Goal: Information Seeking & Learning: Learn about a topic

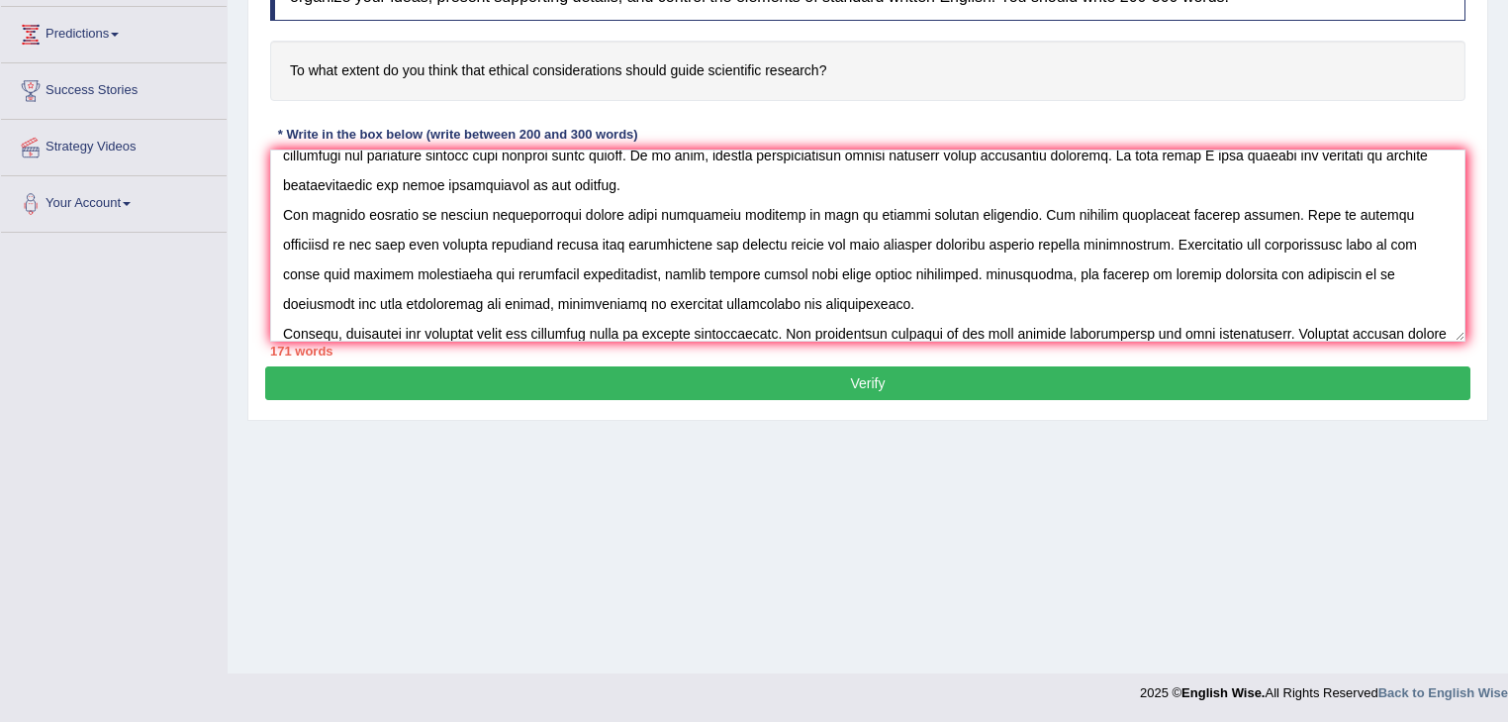
scroll to position [75, 0]
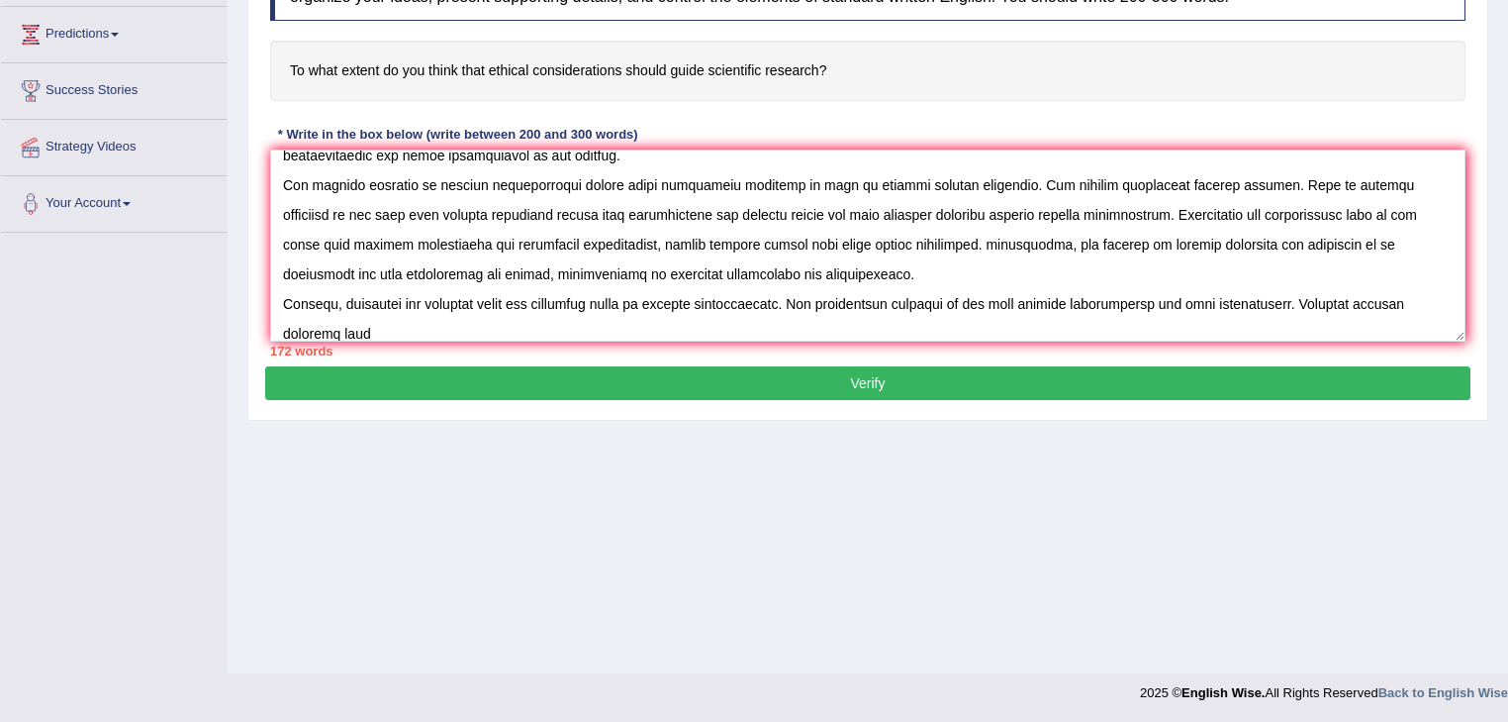
click at [1234, 301] on textarea at bounding box center [868, 245] width 1196 height 192
click at [1295, 299] on textarea at bounding box center [868, 245] width 1196 height 192
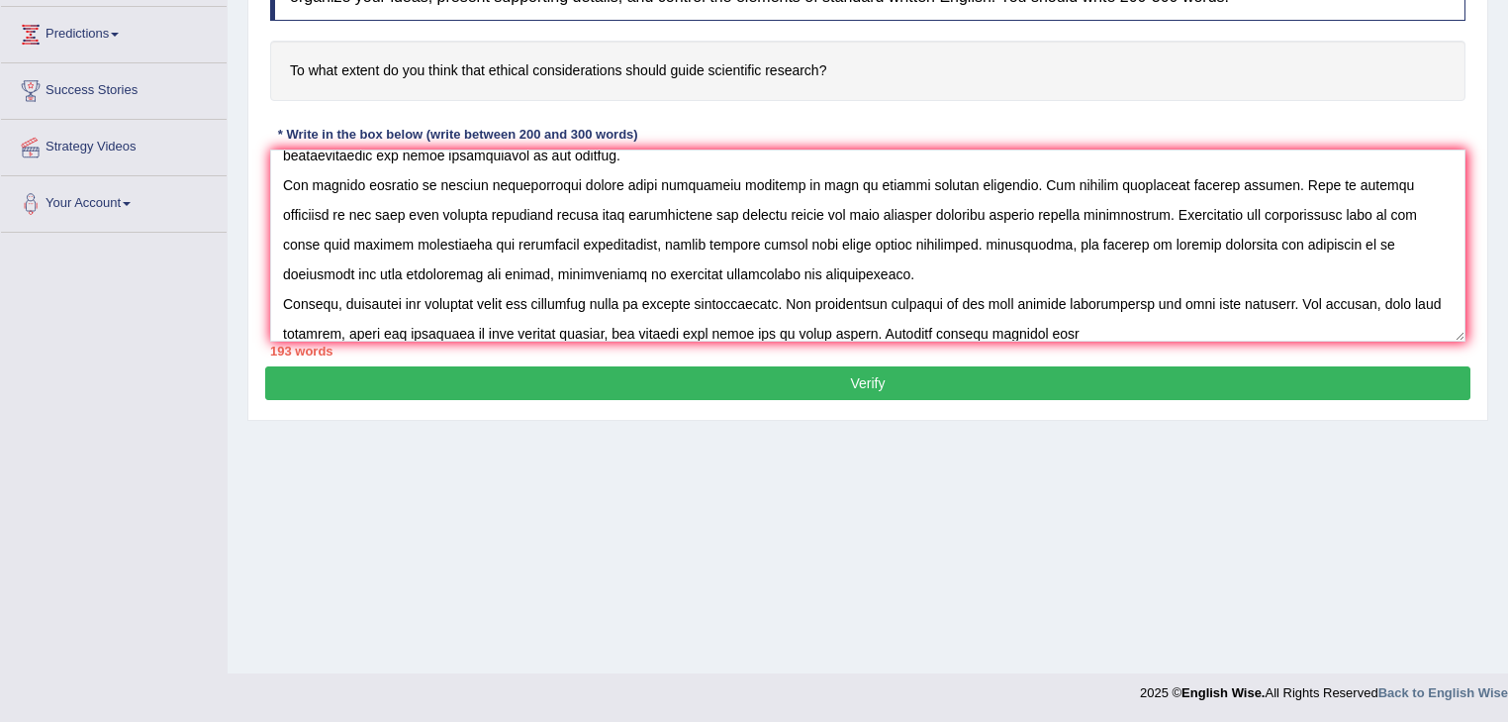
click at [1094, 328] on textarea at bounding box center [868, 245] width 1196 height 192
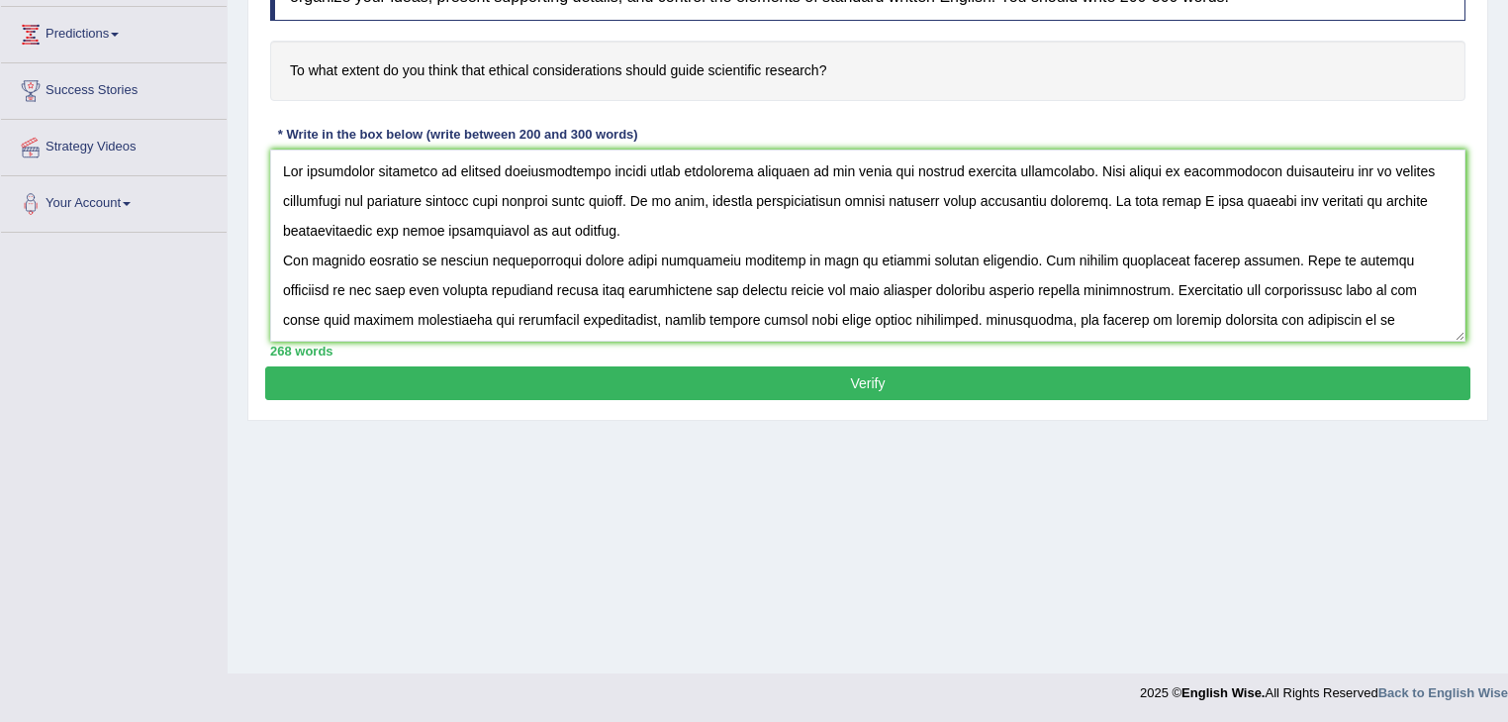
scroll to position [79, 0]
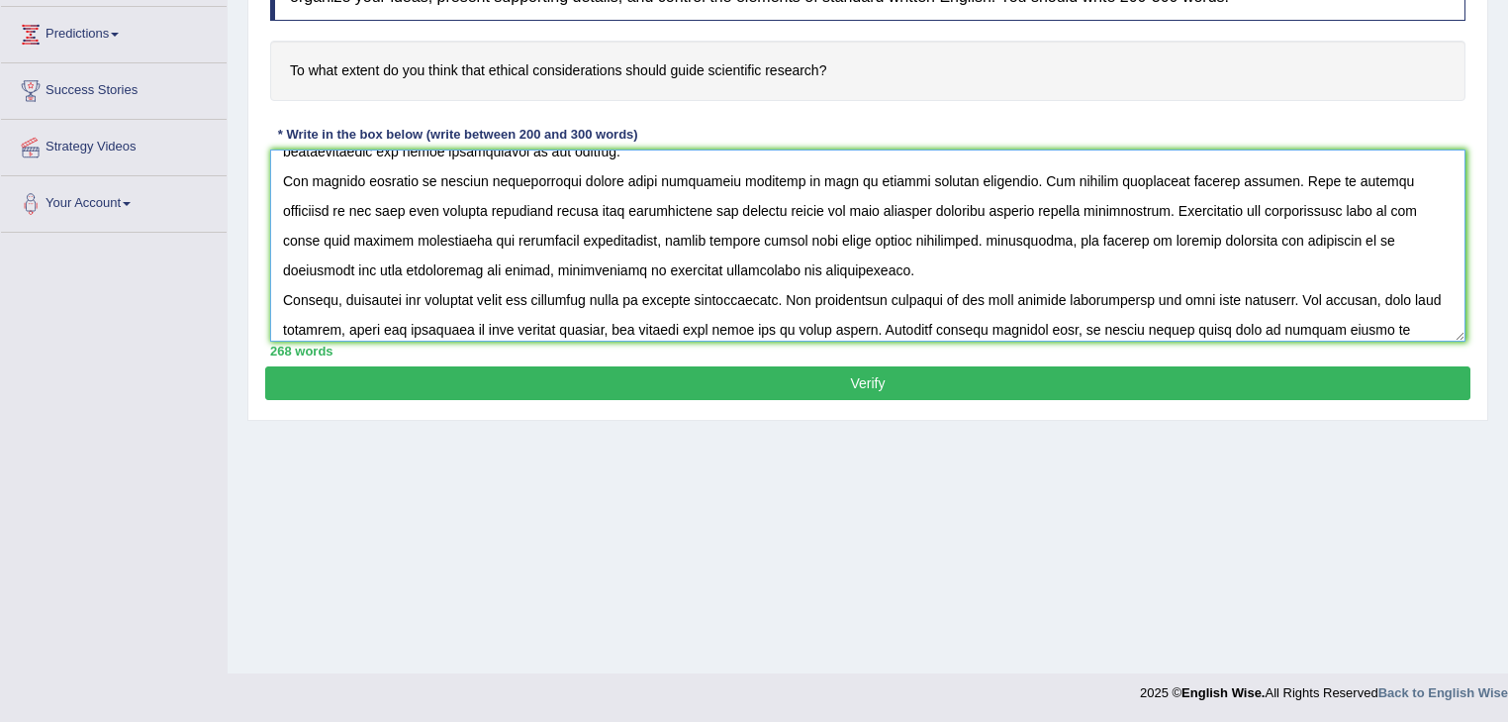
click at [1052, 177] on textarea at bounding box center [868, 245] width 1196 height 192
click at [950, 238] on textarea at bounding box center [868, 245] width 1196 height 192
click at [305, 269] on textarea at bounding box center [868, 245] width 1196 height 192
click at [307, 267] on textarea at bounding box center [868, 245] width 1196 height 192
click at [713, 329] on textarea at bounding box center [868, 245] width 1196 height 192
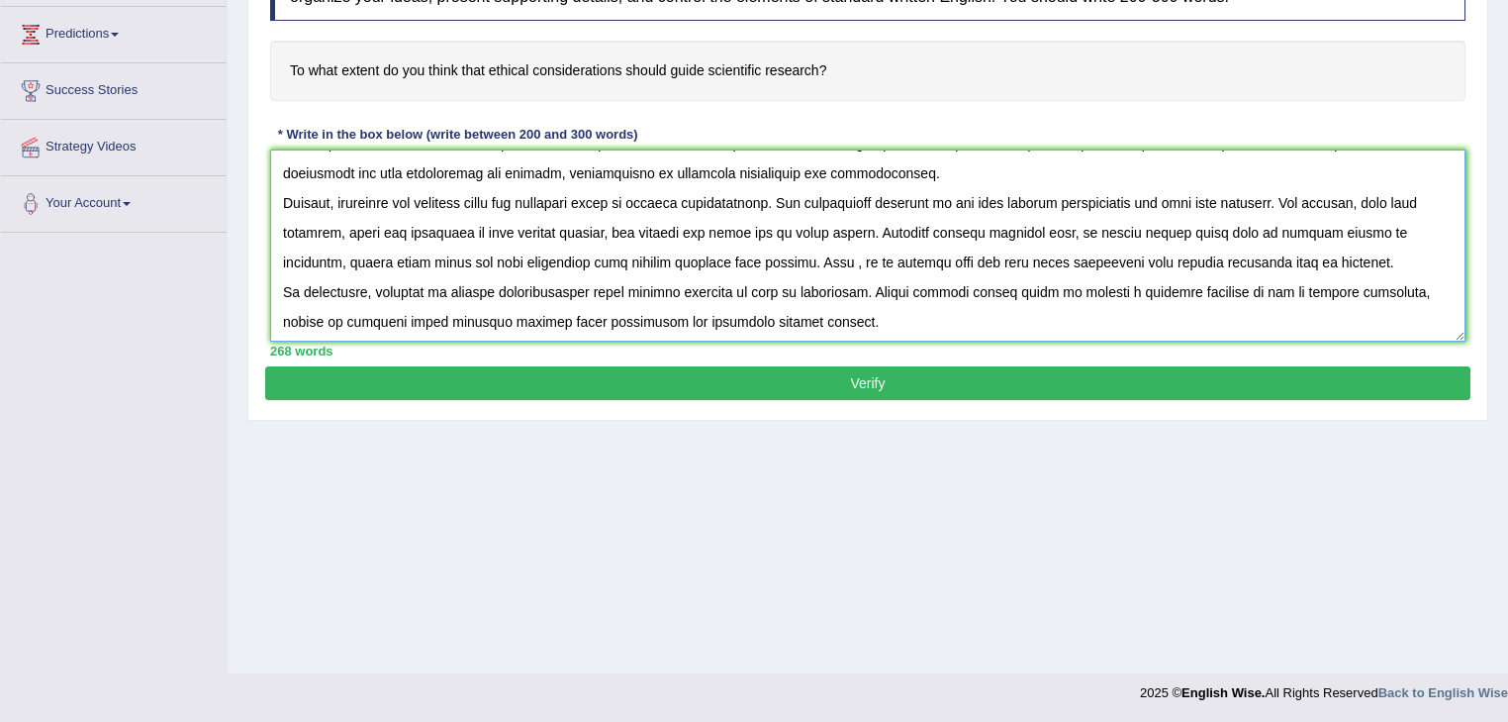
scroll to position [178, 0]
click at [821, 257] on textarea at bounding box center [868, 245] width 1196 height 192
click at [979, 257] on textarea at bounding box center [868, 245] width 1196 height 192
click at [983, 255] on textarea at bounding box center [868, 245] width 1196 height 192
type textarea "The increasing influence of ethical considerations should guide scientific rese…"
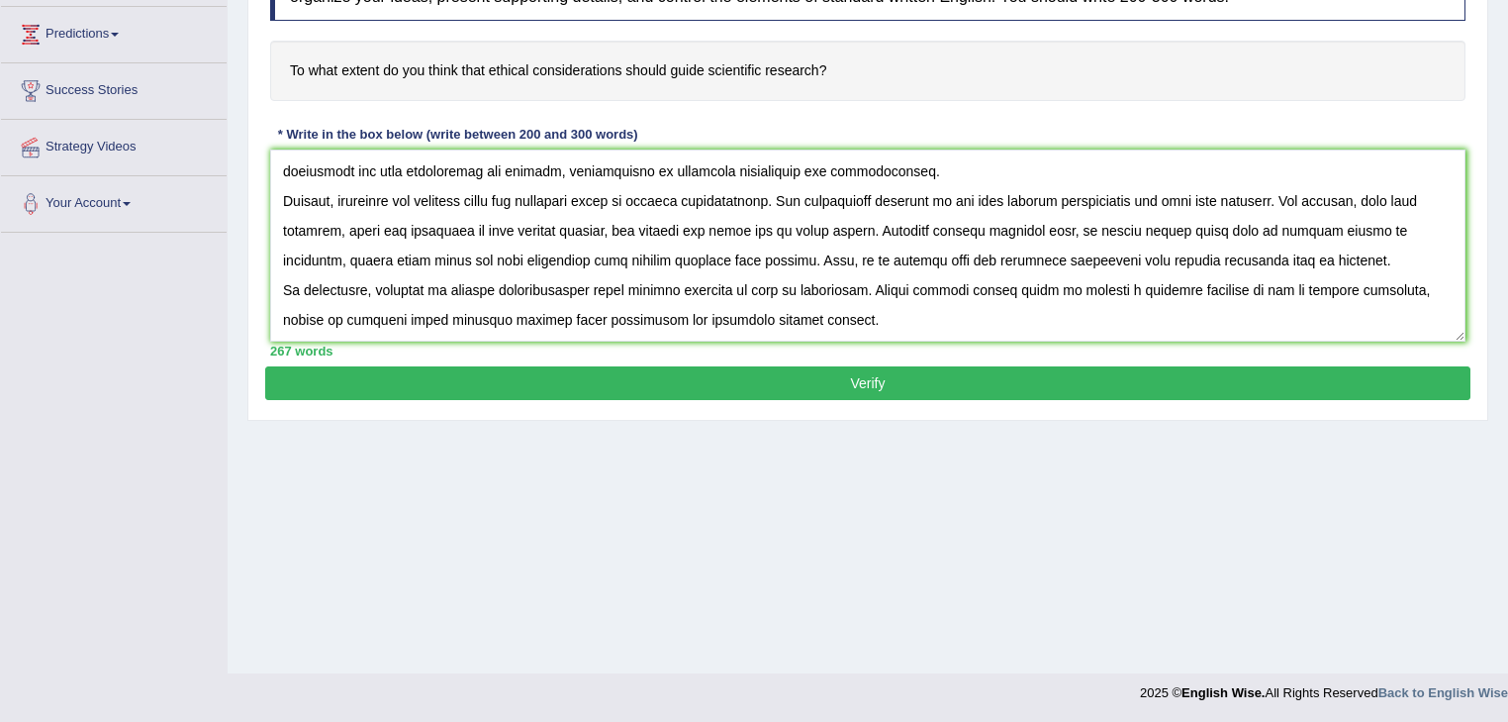
click at [846, 377] on button "Verify" at bounding box center [868, 383] width 1206 height 34
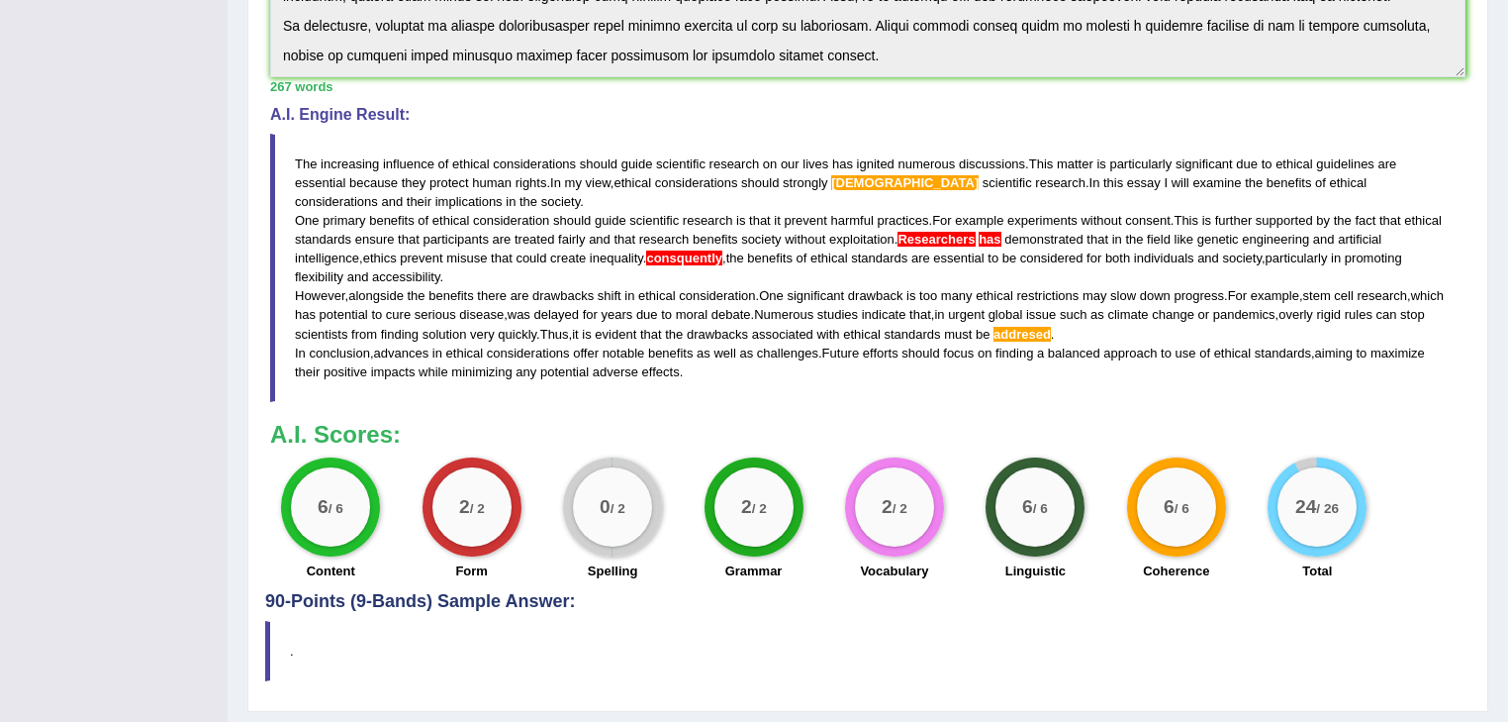
scroll to position [554, 0]
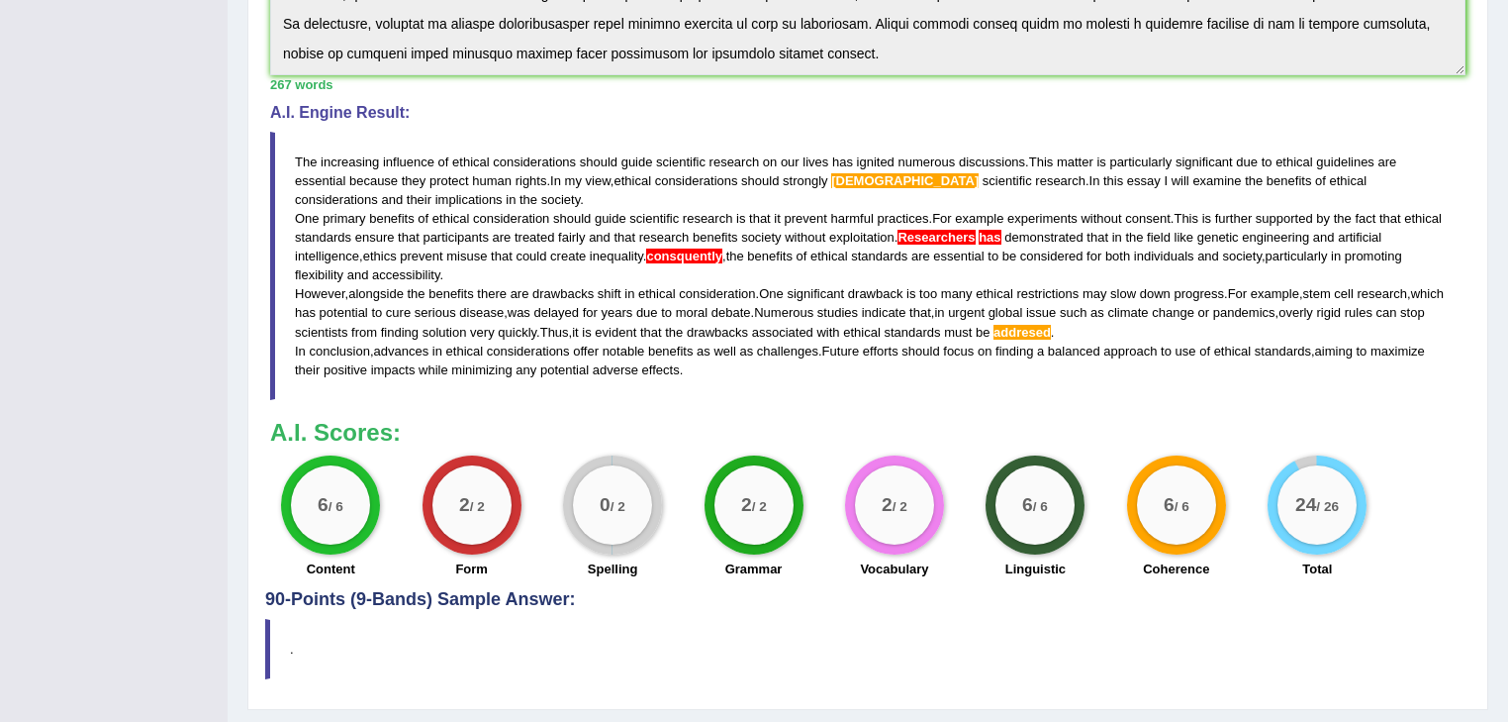
click at [702, 248] on span "consquently" at bounding box center [684, 255] width 76 height 15
click at [1051, 325] on span "addresed" at bounding box center [1022, 332] width 57 height 15
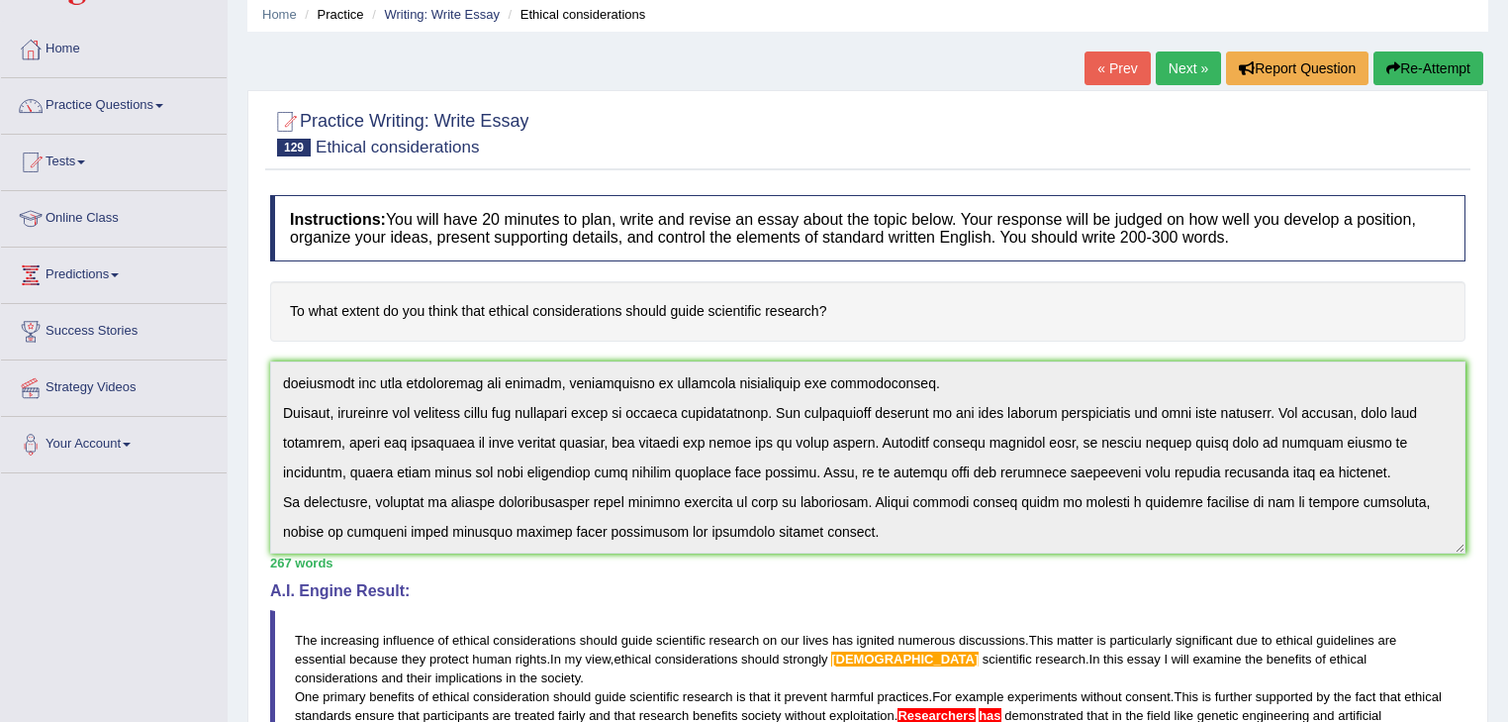
scroll to position [0, 0]
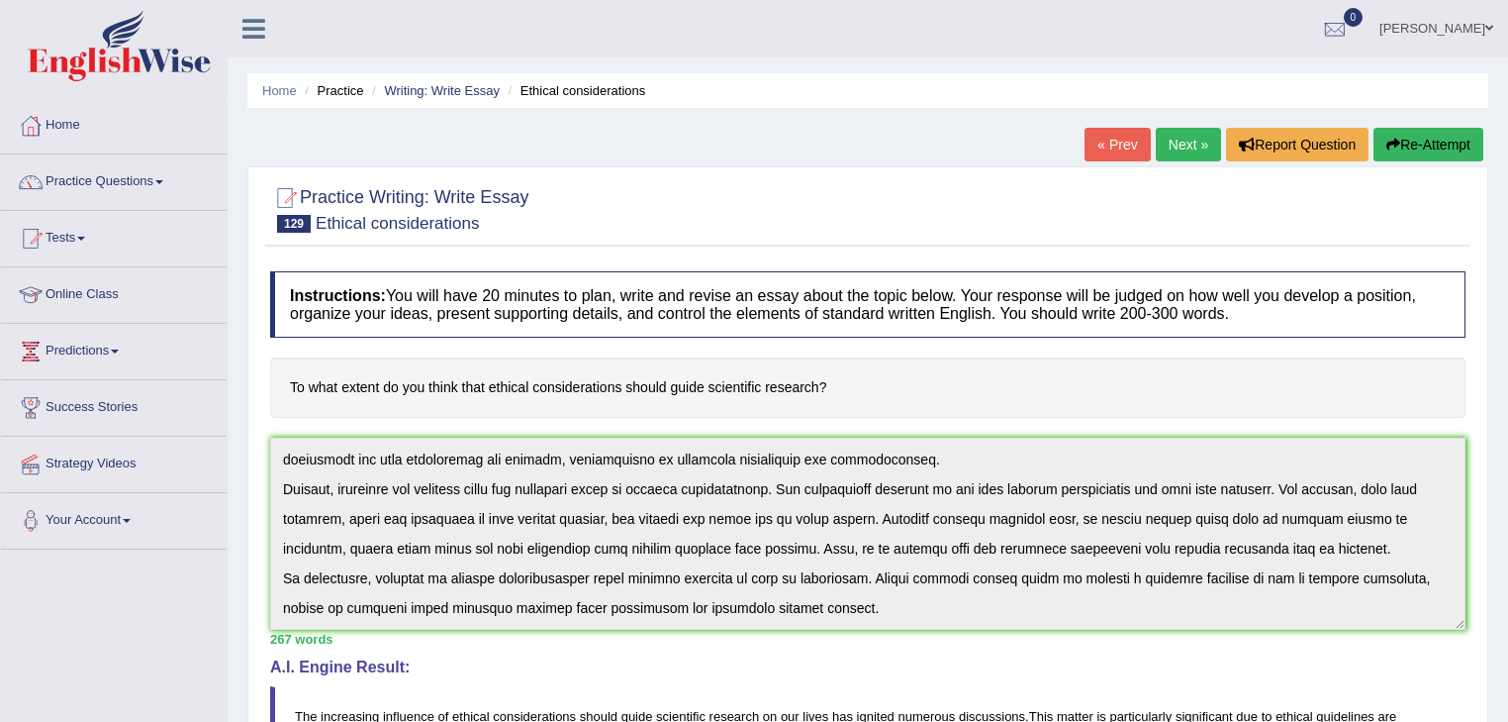
click at [1180, 142] on link "Next »" at bounding box center [1188, 145] width 65 height 34
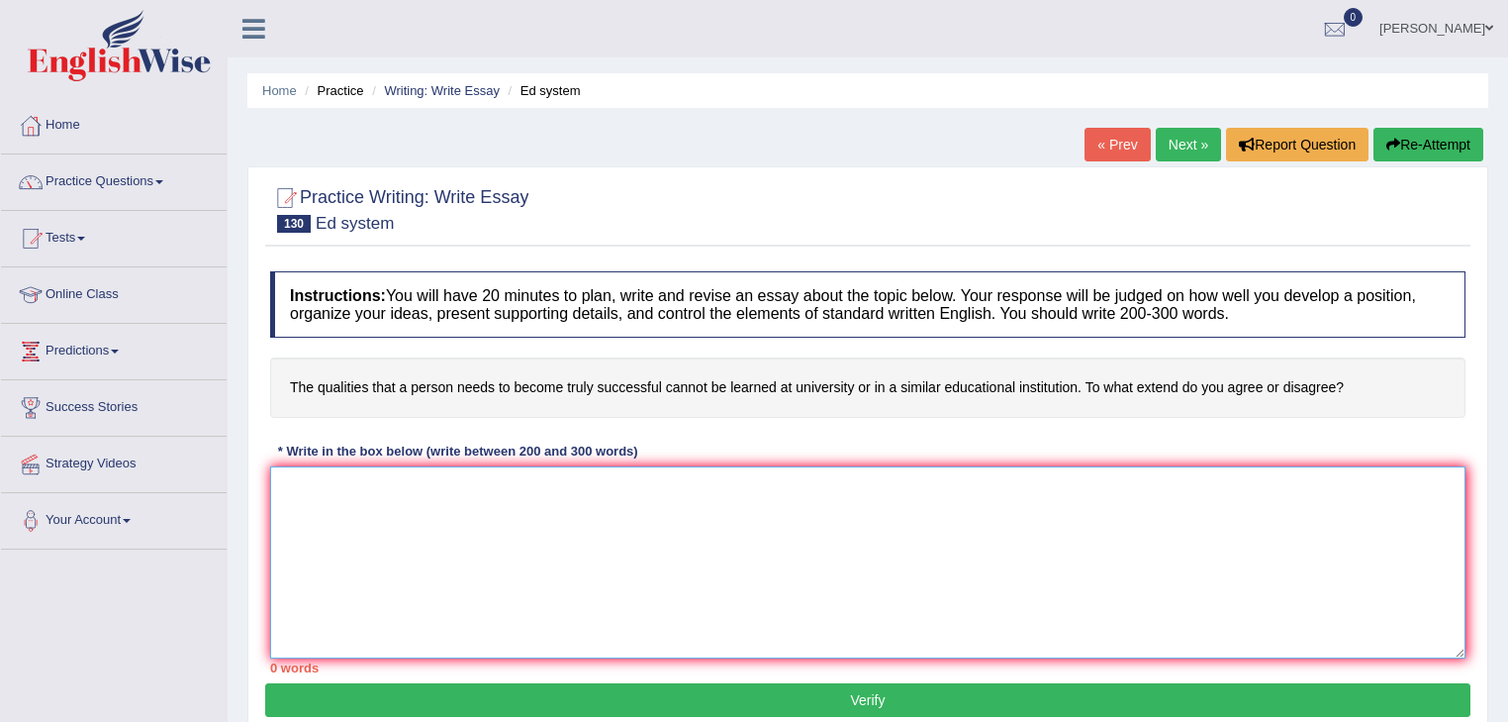
click at [325, 498] on textarea at bounding box center [868, 562] width 1196 height 192
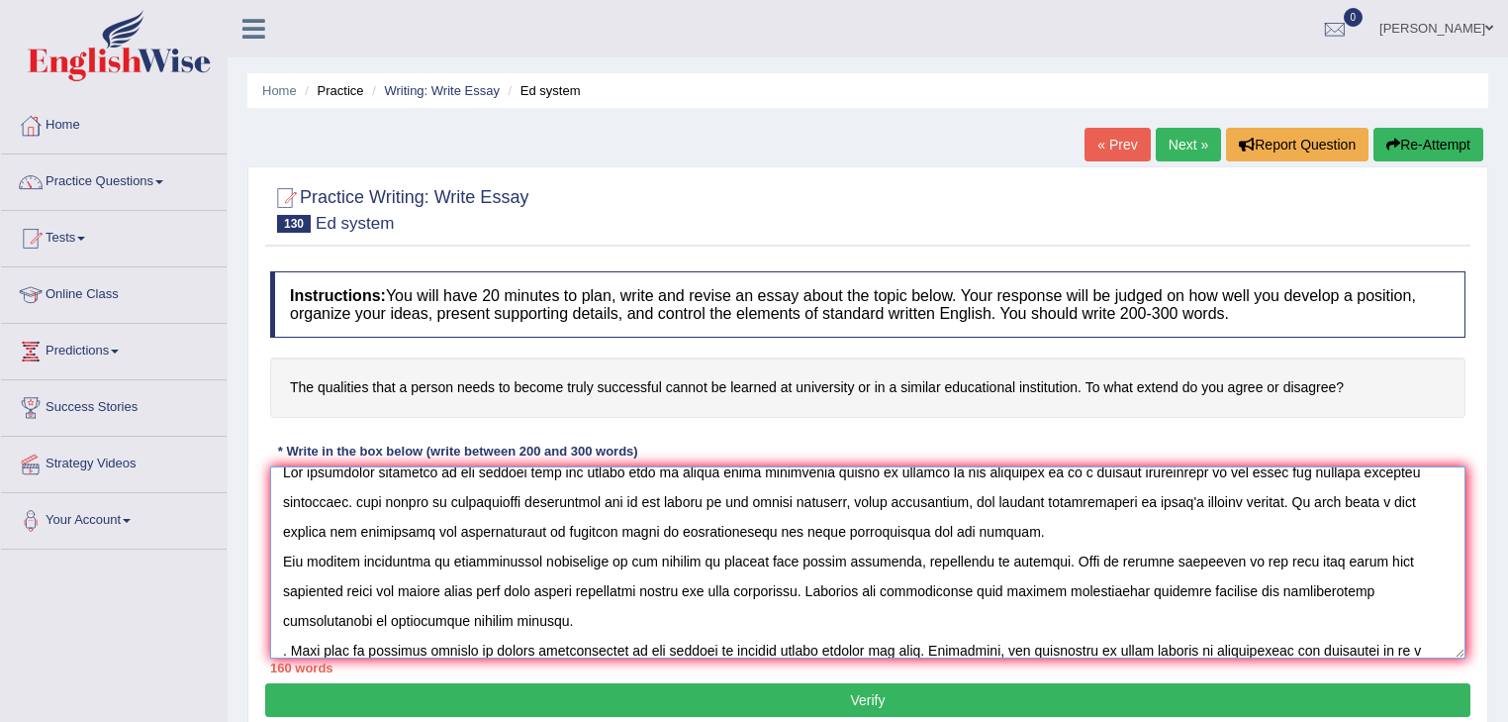
scroll to position [46, 0]
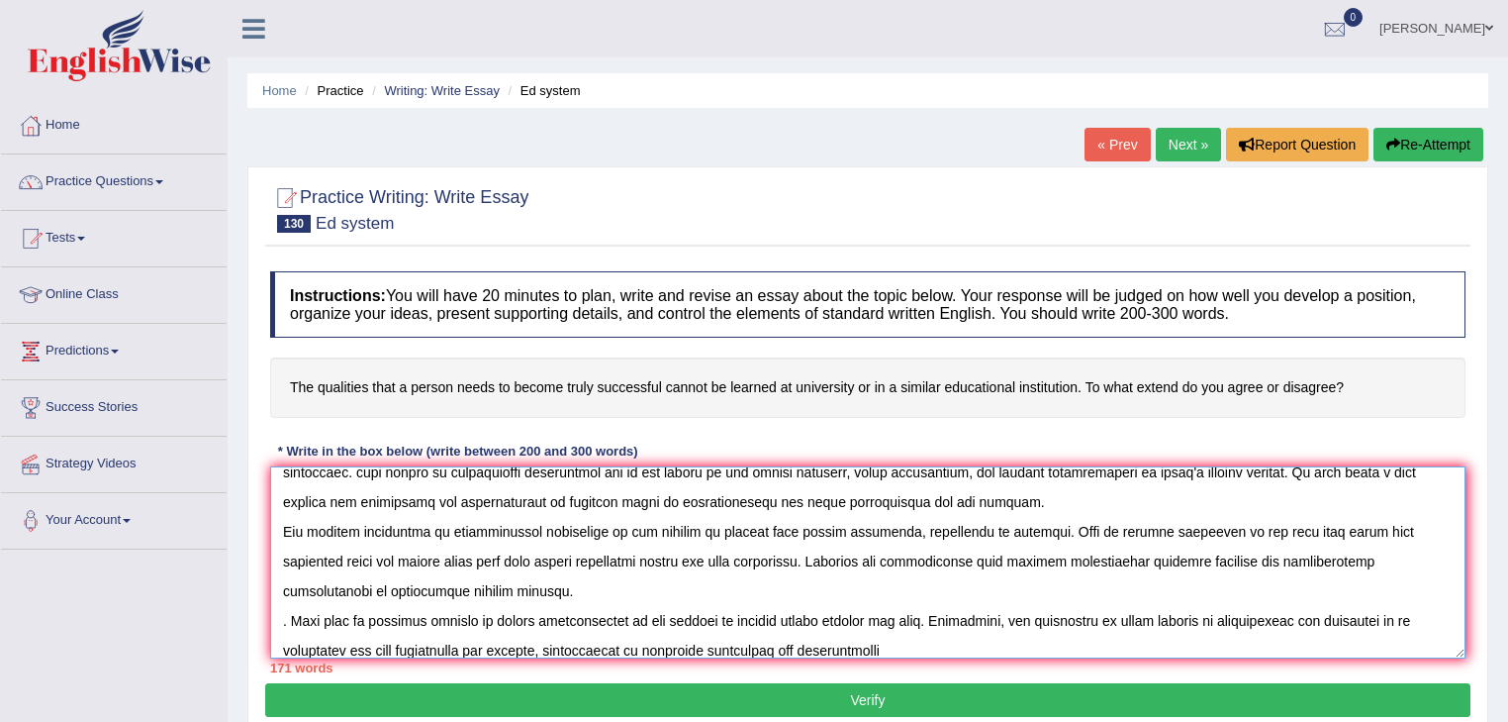
type textarea "The increasing influence in the quality that the person want to become truly su…"
